Goal: Task Accomplishment & Management: Manage account settings

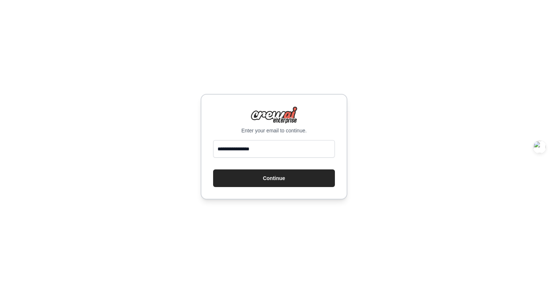
type input "**********"
click at [213, 169] on button "Continue" at bounding box center [274, 178] width 122 height 18
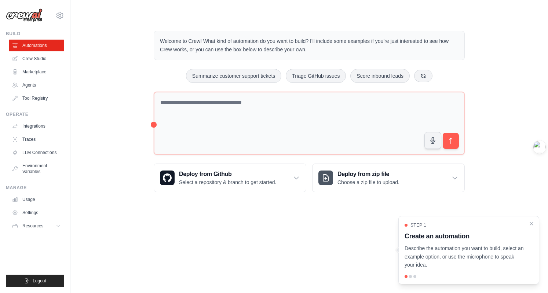
click at [119, 147] on div "Welcome to Crew! What kind of automation do you want to build? I'll include som…" at bounding box center [309, 111] width 454 height 185
click at [62, 14] on icon at bounding box center [59, 15] width 9 height 9
click at [65, 52] on link "Settings" at bounding box center [60, 49] width 65 height 13
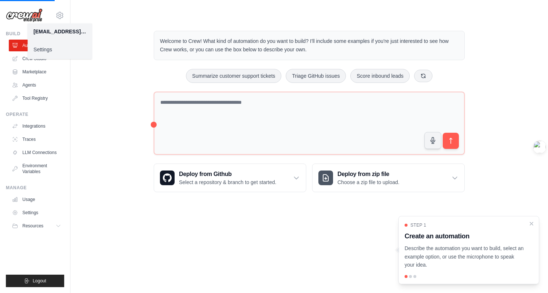
click at [56, 51] on link "Settings" at bounding box center [60, 49] width 65 height 13
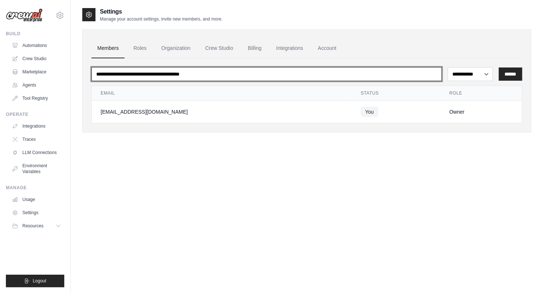
click at [168, 76] on input "email" at bounding box center [266, 74] width 350 height 14
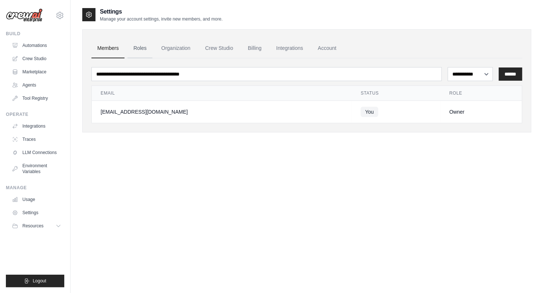
click at [145, 47] on link "Roles" at bounding box center [139, 49] width 25 height 20
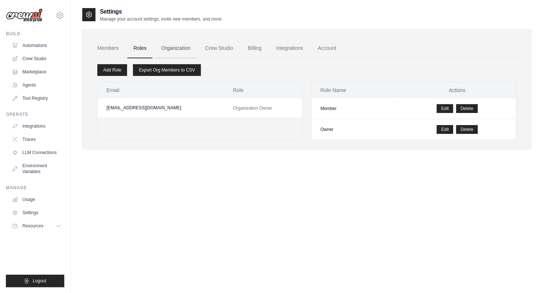
click at [173, 49] on link "Organization" at bounding box center [175, 49] width 41 height 20
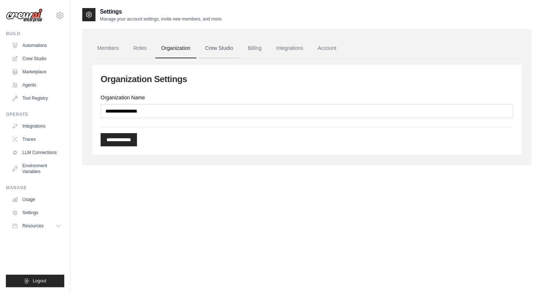
click at [222, 53] on link "Crew Studio" at bounding box center [219, 49] width 40 height 20
